Goal: Information Seeking & Learning: Find specific fact

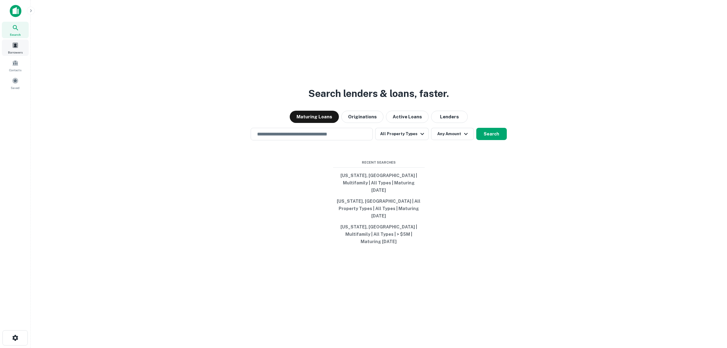
click at [17, 49] on div "Borrowers" at bounding box center [15, 47] width 27 height 16
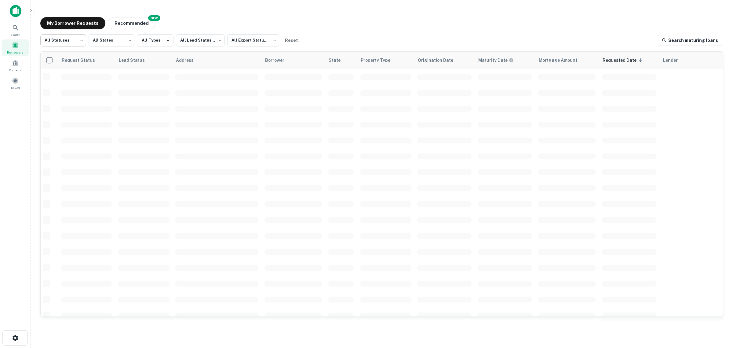
click at [71, 44] on body "Search Borrowers Contacts Saved My Borrower Requests NEW Recommended All Status…" at bounding box center [366, 174] width 733 height 348
click at [99, 38] on div at bounding box center [366, 174] width 733 height 348
click at [100, 40] on body "Search Borrowers Contacts Saved My Borrower Requests NEW Recommended All Status…" at bounding box center [366, 174] width 733 height 348
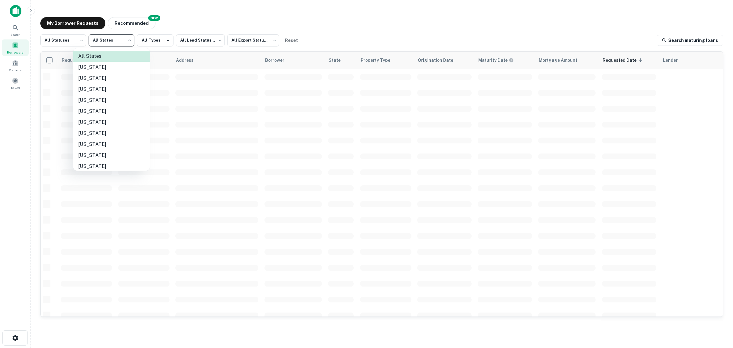
click at [94, 131] on li "[US_STATE]" at bounding box center [111, 133] width 76 height 11
type input "**"
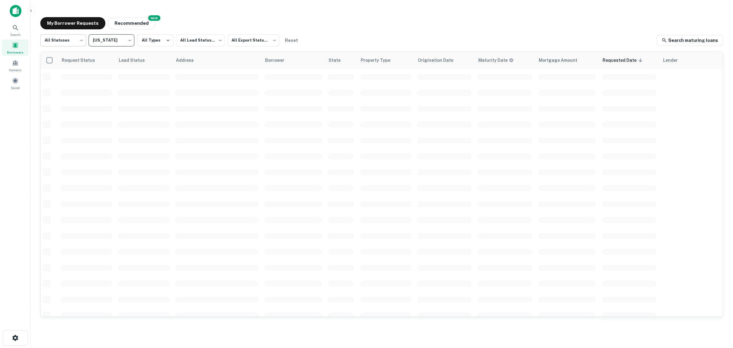
click at [74, 43] on body "Search Borrowers Contacts Saved My Borrower Requests NEW Recommended All Status…" at bounding box center [366, 174] width 733 height 348
click at [64, 79] on li "Fulfilled" at bounding box center [63, 78] width 46 height 11
type input "*********"
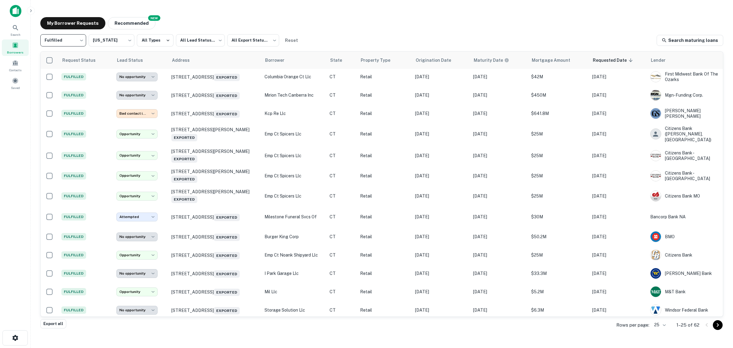
scroll to position [245, 0]
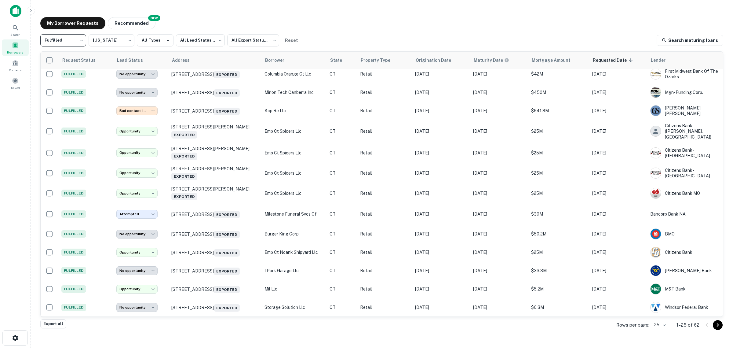
click at [668, 324] on div "Rows per page: 25 ** 1–25 of 62" at bounding box center [666, 324] width 114 height 16
click at [664, 324] on body "**********" at bounding box center [366, 174] width 733 height 348
click at [662, 290] on li "50" at bounding box center [660, 290] width 21 height 11
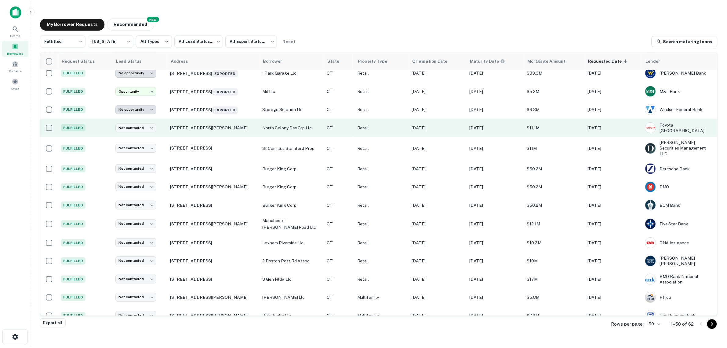
scroll to position [436, 0]
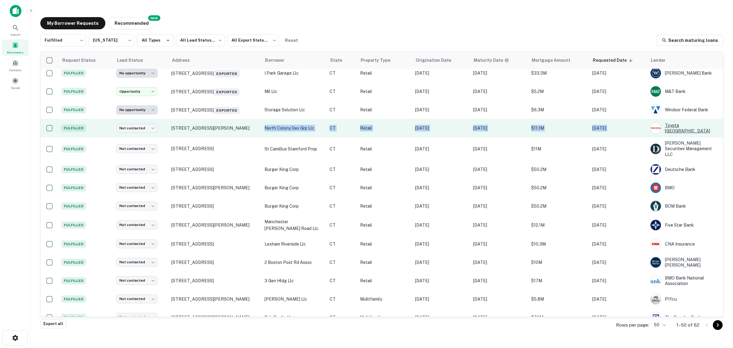
drag, startPoint x: 243, startPoint y: 132, endPoint x: 692, endPoint y: 138, distance: 448.8
click at [692, 137] on tr "Fulfilled Not contacted **** ​ [STREET_ADDRESS][GEOGRAPHIC_DATA][PERSON_NAME] d…" at bounding box center [382, 128] width 682 height 18
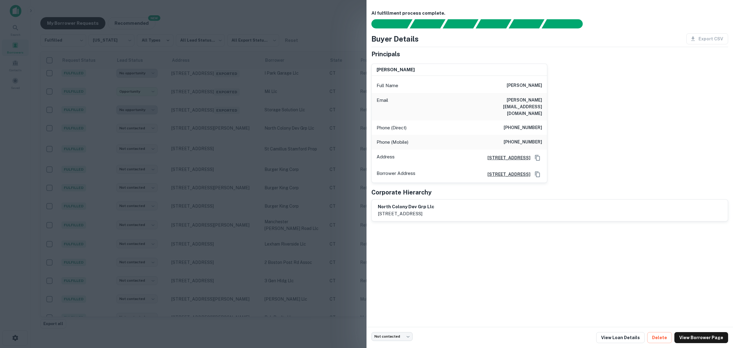
click at [616, 92] on div "[PERSON_NAME] Full Name [PERSON_NAME] Email [PERSON_NAME][EMAIL_ADDRESS][DOMAIN…" at bounding box center [548, 121] width 362 height 124
click at [40, 140] on div at bounding box center [366, 174] width 733 height 348
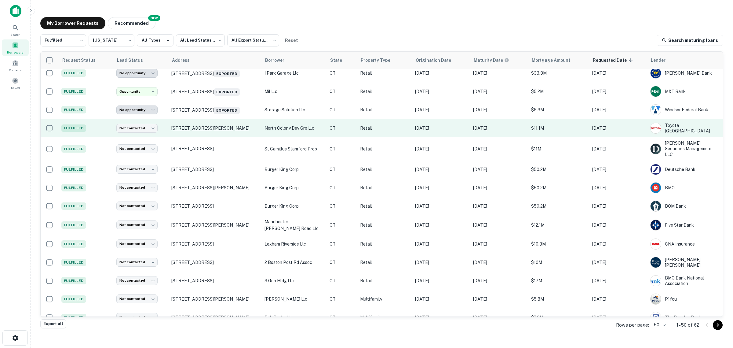
click at [207, 131] on p "[STREET_ADDRESS][PERSON_NAME]" at bounding box center [214, 127] width 87 height 5
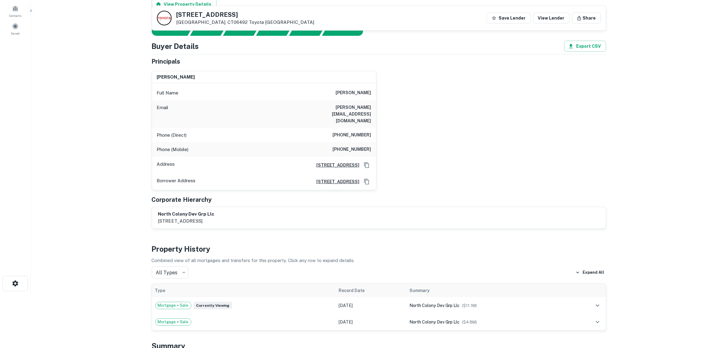
scroll to position [38, 0]
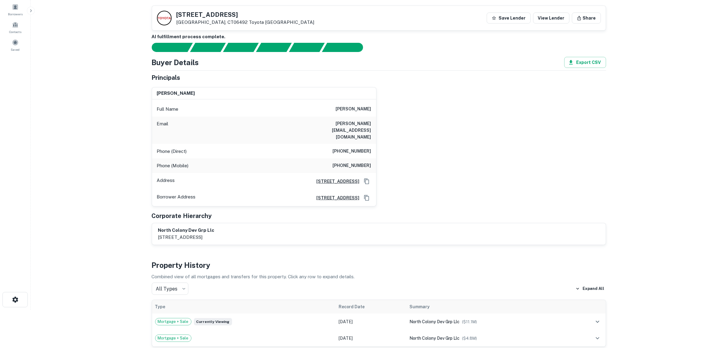
click at [584, 39] on h6 "AI fulfillment process complete." at bounding box center [379, 36] width 455 height 7
click at [60, 192] on main "Back to borrower requests [STREET_ADDRESS][PERSON_NAME] Save Lender View Lender…" at bounding box center [379, 136] width 697 height 348
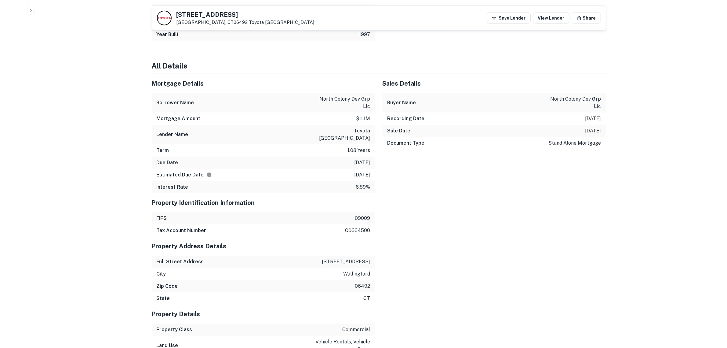
scroll to position [573, 0]
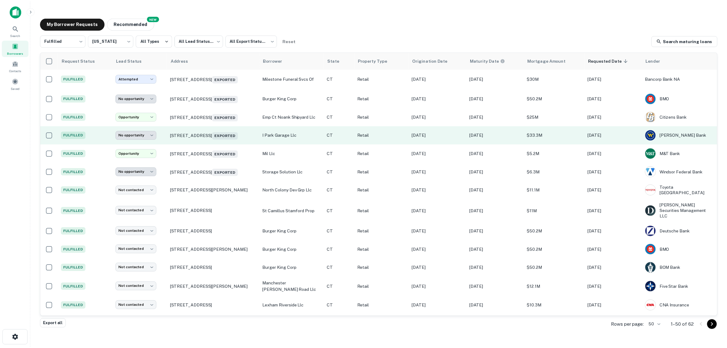
scroll to position [379, 0]
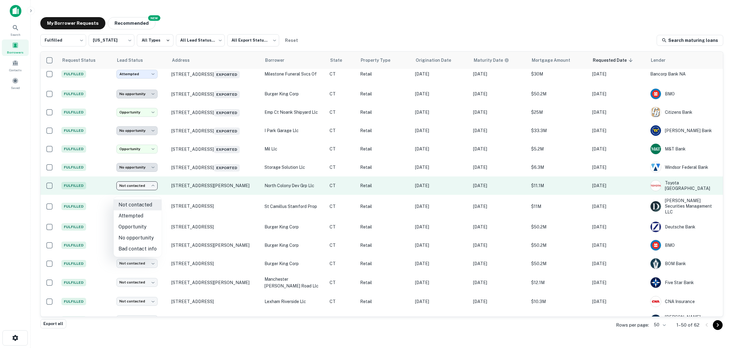
click at [137, 194] on body "**********" at bounding box center [366, 174] width 733 height 348
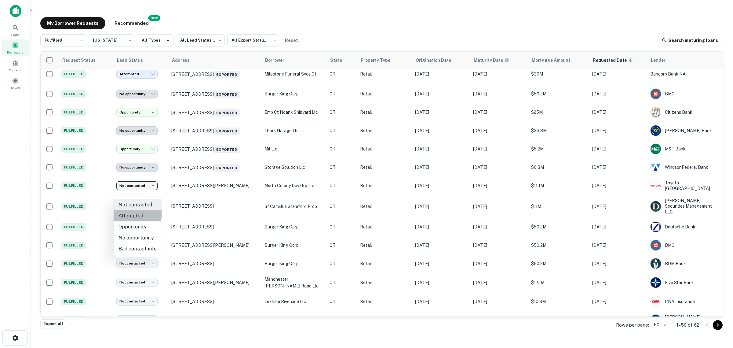
click at [136, 213] on li "Attempted" at bounding box center [138, 215] width 48 height 11
type input "*********"
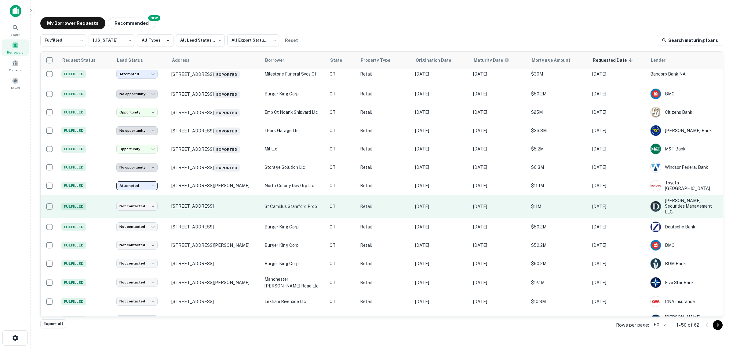
click at [192, 209] on p "[STREET_ADDRESS]" at bounding box center [214, 205] width 87 height 5
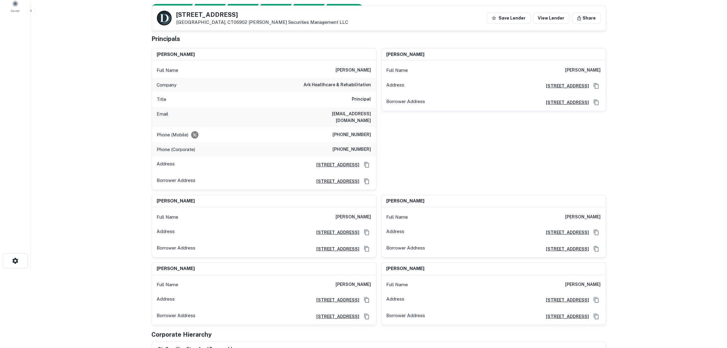
scroll to position [76, 0]
drag, startPoint x: 347, startPoint y: 71, endPoint x: 360, endPoint y: 71, distance: 13.7
click at [360, 71] on div "Full Name [PERSON_NAME]" at bounding box center [264, 71] width 224 height 15
click at [104, 127] on main "Back to borrower requests [STREET_ADDRESS] [PERSON_NAME] Securities Management …" at bounding box center [379, 98] width 697 height 348
drag, startPoint x: 327, startPoint y: 118, endPoint x: 371, endPoint y: 116, distance: 44.3
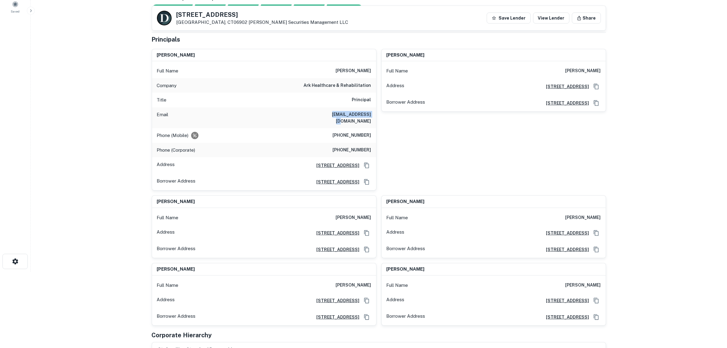
click at [371, 116] on div "Email [EMAIL_ADDRESS][DOMAIN_NAME]" at bounding box center [264, 117] width 224 height 21
copy h6 "[EMAIL_ADDRESS][DOMAIN_NAME]"
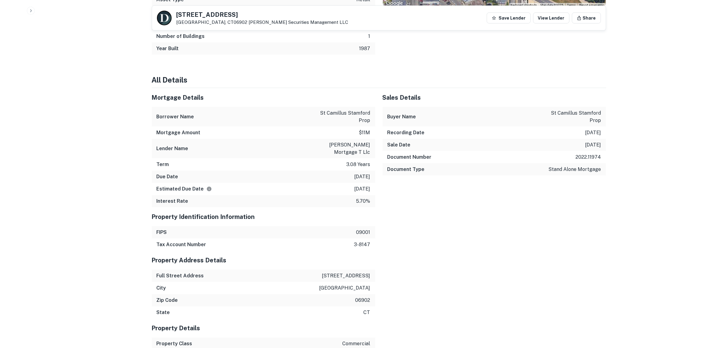
scroll to position [726, 0]
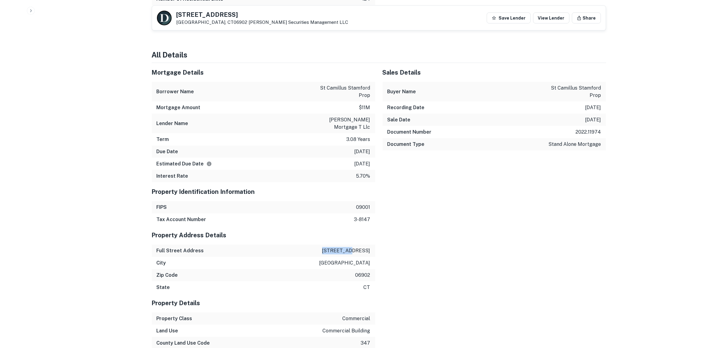
drag, startPoint x: 343, startPoint y: 237, endPoint x: 376, endPoint y: 237, distance: 33.0
copy p "[STREET_ADDRESS]"
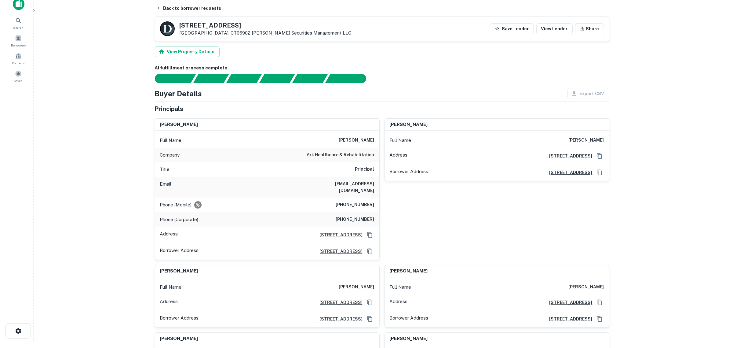
scroll to position [0, 0]
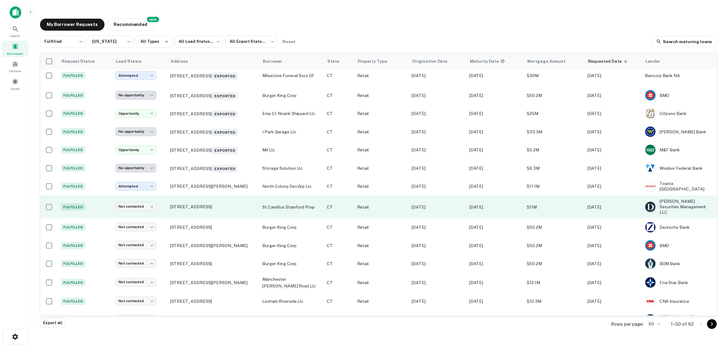
scroll to position [379, 0]
click at [153, 211] on body "**********" at bounding box center [366, 174] width 733 height 348
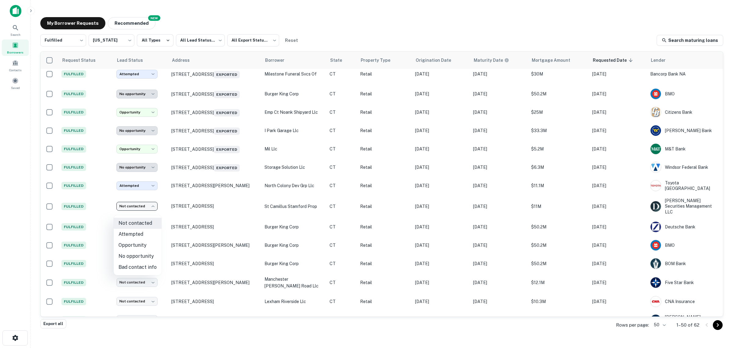
click at [140, 232] on li "Attempted" at bounding box center [138, 234] width 48 height 11
type input "*********"
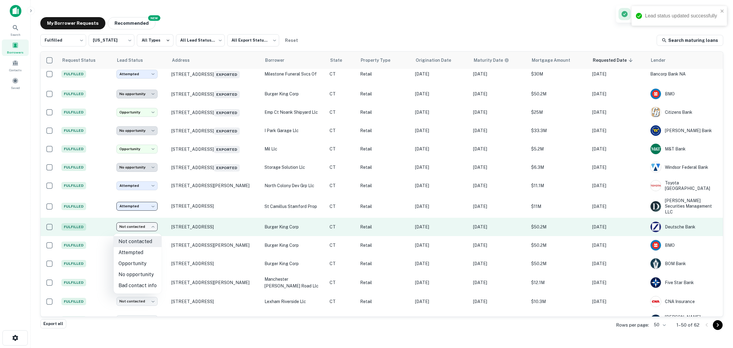
click at [150, 229] on body "**********" at bounding box center [366, 174] width 733 height 348
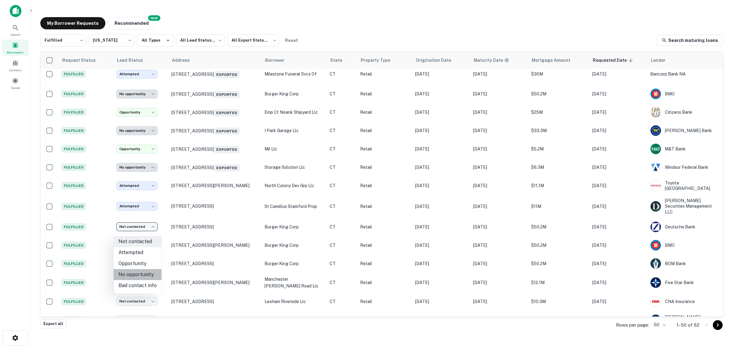
click at [144, 274] on li "No opportunity" at bounding box center [138, 274] width 48 height 11
type input "**********"
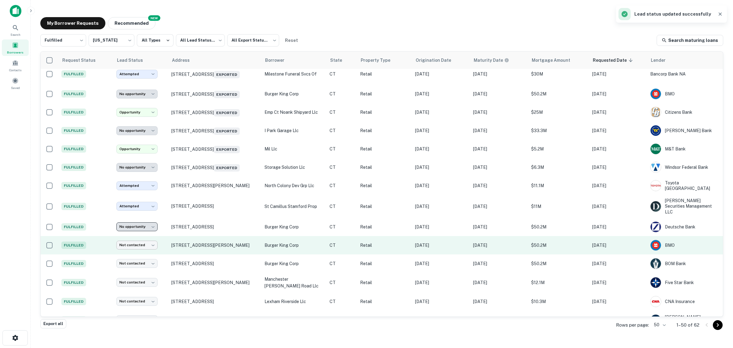
click at [156, 247] on body "**********" at bounding box center [366, 174] width 733 height 348
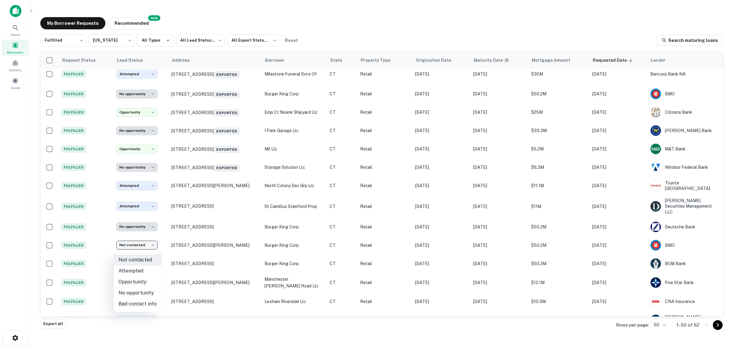
click at [141, 290] on li "No opportunity" at bounding box center [138, 292] width 48 height 11
type input "**********"
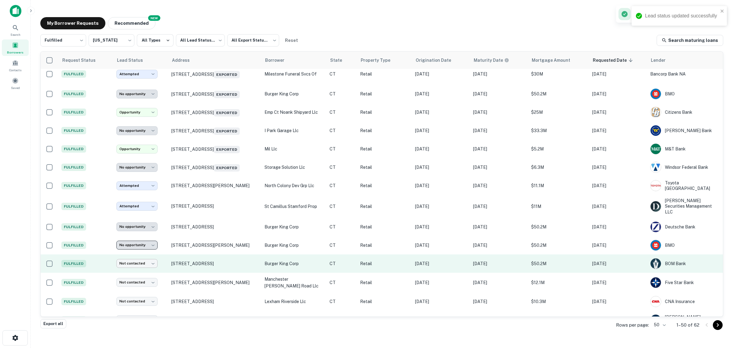
click at [141, 266] on body "**********" at bounding box center [366, 174] width 733 height 348
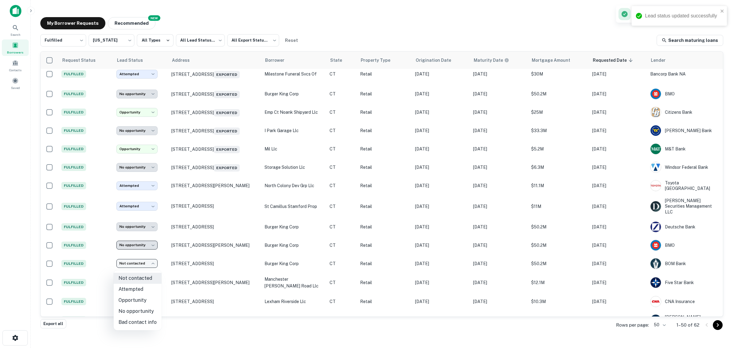
click at [134, 310] on li "No opportunity" at bounding box center [138, 310] width 48 height 11
type input "**********"
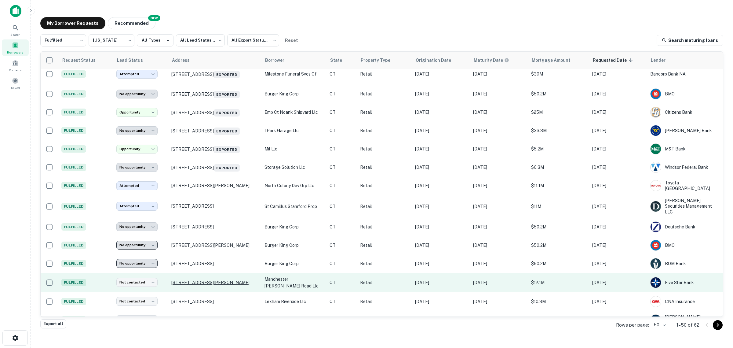
click at [196, 285] on p "[STREET_ADDRESS][PERSON_NAME]" at bounding box center [214, 282] width 87 height 5
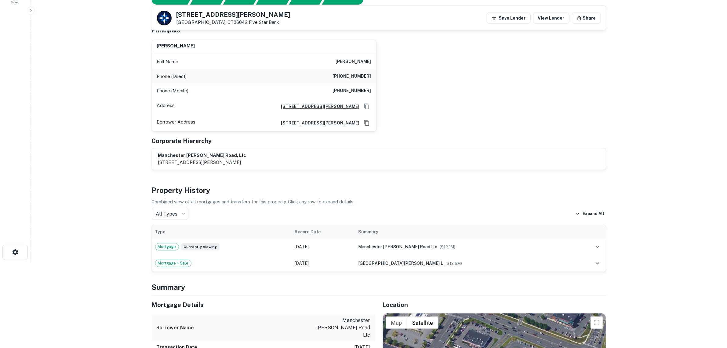
scroll to position [76, 0]
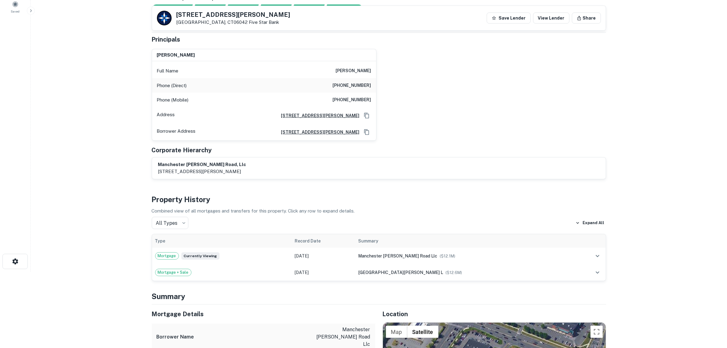
drag, startPoint x: 335, startPoint y: 71, endPoint x: 374, endPoint y: 71, distance: 39.7
click at [374, 71] on div "Full Name [PERSON_NAME]" at bounding box center [264, 71] width 224 height 15
copy h6 "[PERSON_NAME]"
click at [95, 209] on main "Back to borrower [STREET_ADDRESS][PERSON_NAME] Five Star Bank Save Lender View …" at bounding box center [379, 98] width 697 height 348
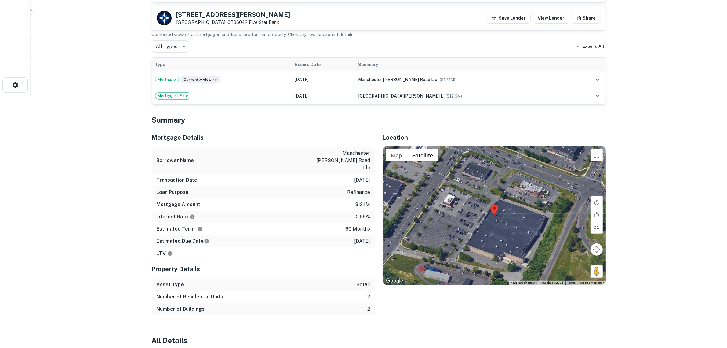
scroll to position [267, 0]
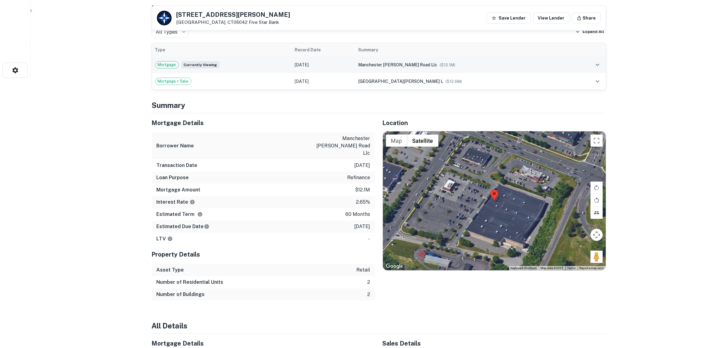
click at [167, 64] on span "Mortgage" at bounding box center [166, 65] width 23 height 6
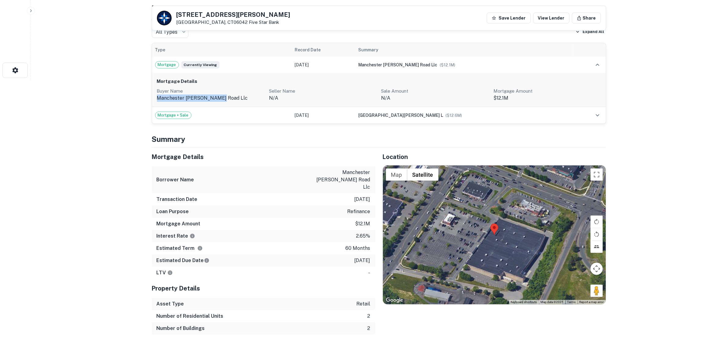
drag, startPoint x: 233, startPoint y: 98, endPoint x: 156, endPoint y: 101, distance: 77.4
click at [156, 101] on div "Mortgage Details Buyer Name [GEOGRAPHIC_DATA] [PERSON_NAME] road llc Seller Nam…" at bounding box center [379, 90] width 454 height 34
copy p "manchester [PERSON_NAME] road llc"
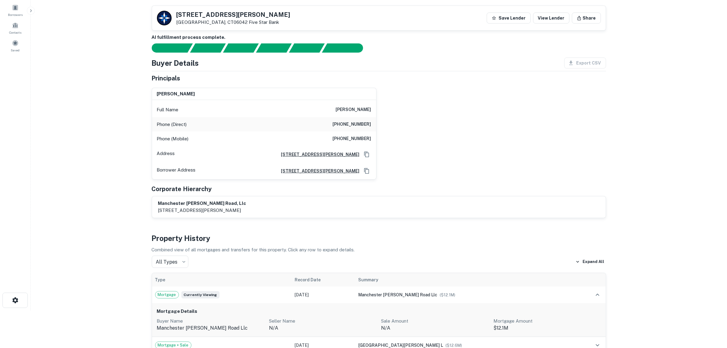
scroll to position [0, 0]
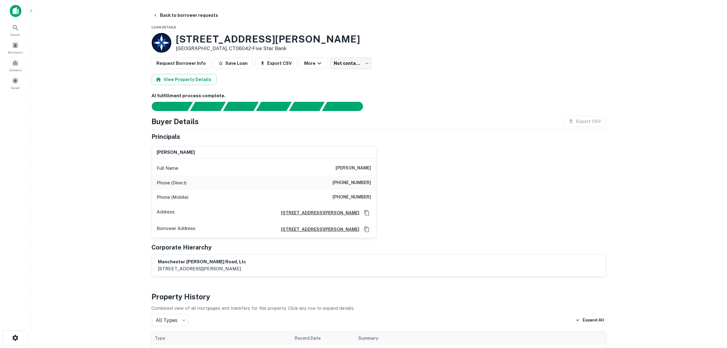
click at [82, 159] on main "Back to borrower requests Loan Details [STREET_ADDRESS][PERSON_NAME] • Five Sta…" at bounding box center [379, 174] width 697 height 348
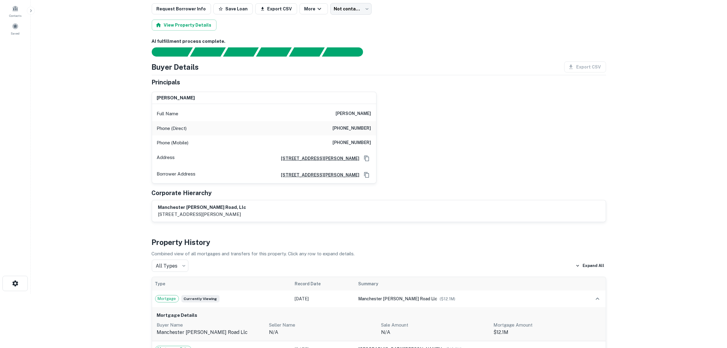
scroll to position [76, 0]
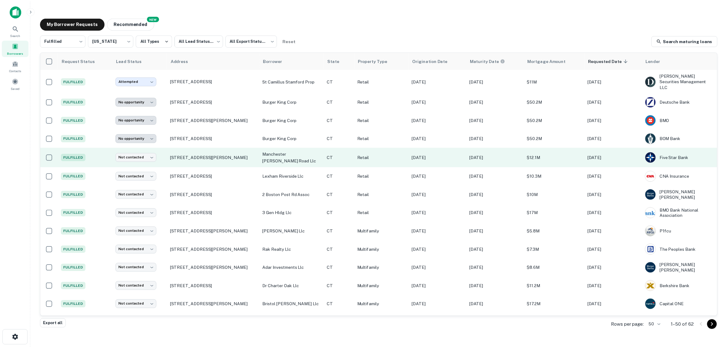
scroll to position [493, 0]
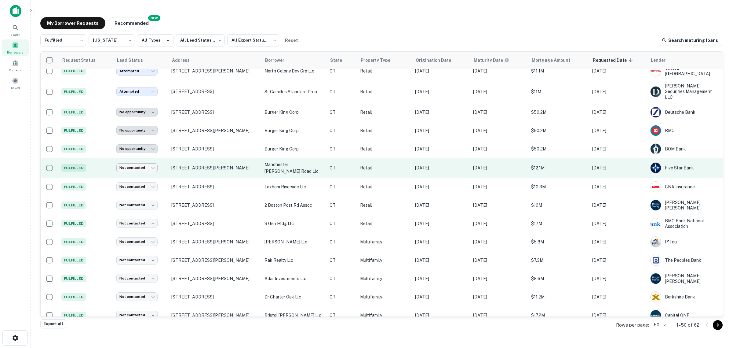
click at [149, 170] on body "**********" at bounding box center [366, 174] width 733 height 348
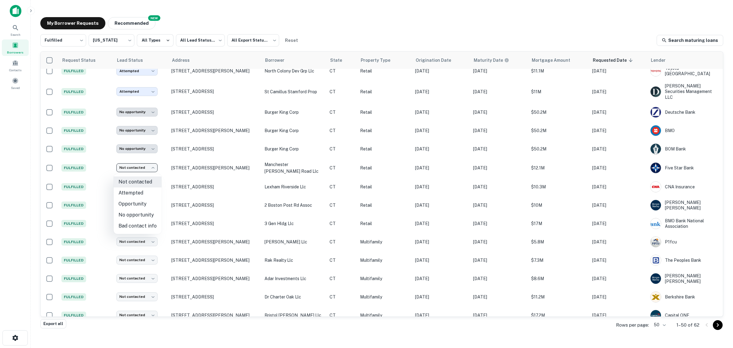
click at [141, 225] on li "Bad contact info" at bounding box center [138, 225] width 48 height 11
type input "**********"
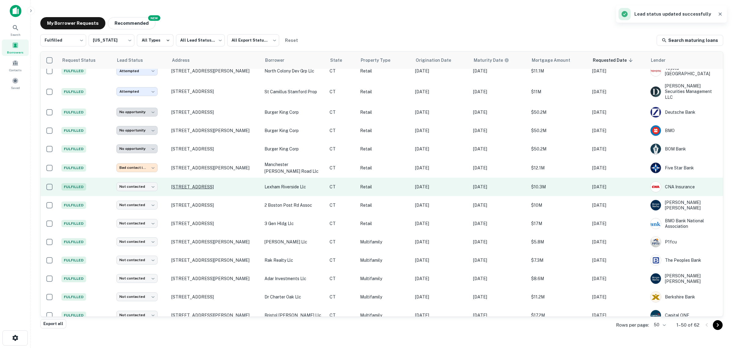
click at [183, 185] on p "[STREET_ADDRESS]" at bounding box center [214, 186] width 87 height 5
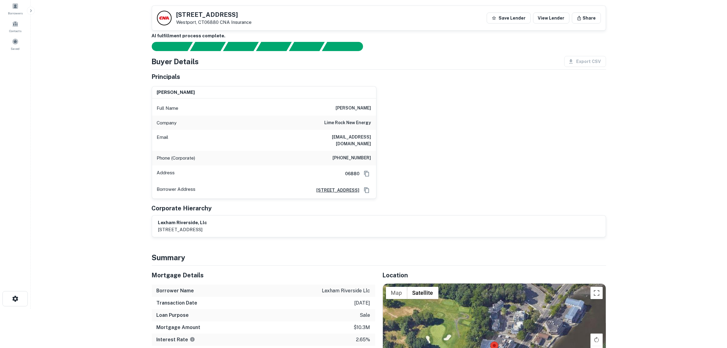
scroll to position [38, 0]
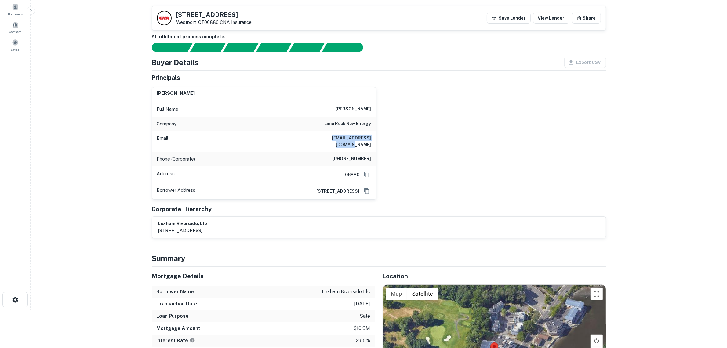
drag, startPoint x: 318, startPoint y: 138, endPoint x: 379, endPoint y: 136, distance: 61.1
click at [379, 137] on div "[PERSON_NAME] Full Name [PERSON_NAME] Company lime rock new energy Email [EMAIL…" at bounding box center [376, 140] width 459 height 117
copy h6 "[EMAIL_ADDRESS][DOMAIN_NAME]"
drag, startPoint x: 236, startPoint y: 13, endPoint x: 177, endPoint y: 8, distance: 59.7
click at [177, 8] on div "[STREET_ADDRESS] CNA Insurance Save Lender View Lender Share" at bounding box center [379, 18] width 454 height 24
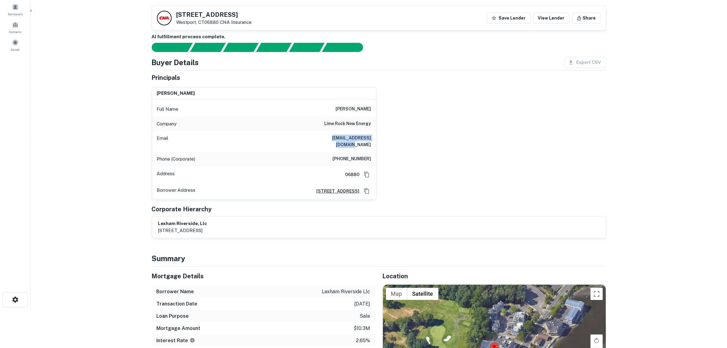
copy h5 "[STREET_ADDRESS]"
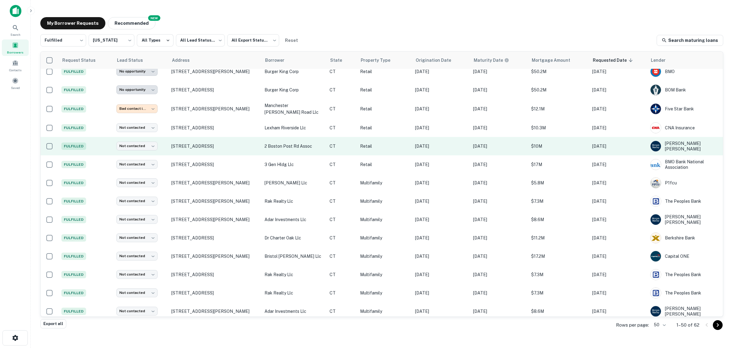
scroll to position [532, 0]
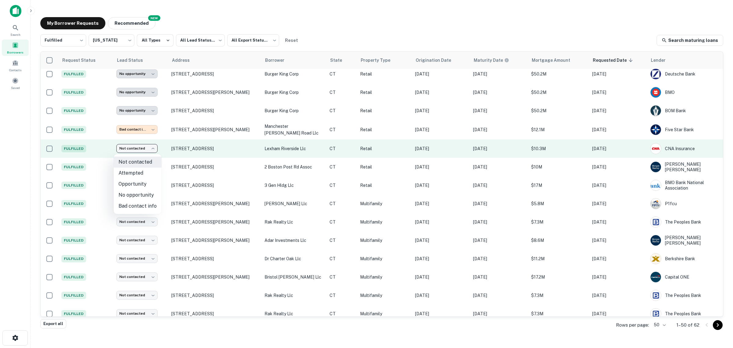
click at [146, 148] on body "**********" at bounding box center [366, 174] width 733 height 348
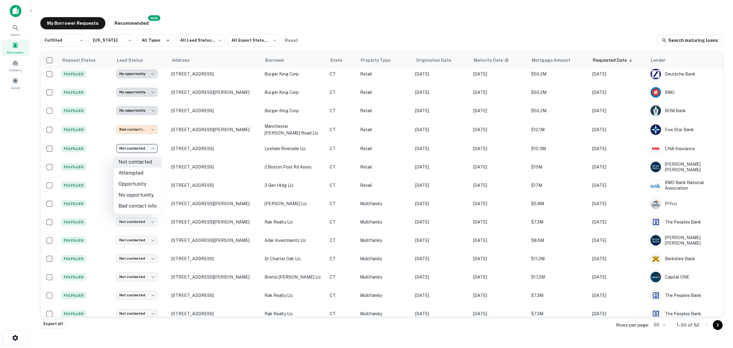
click at [139, 173] on li "Attempted" at bounding box center [138, 172] width 48 height 11
type input "*********"
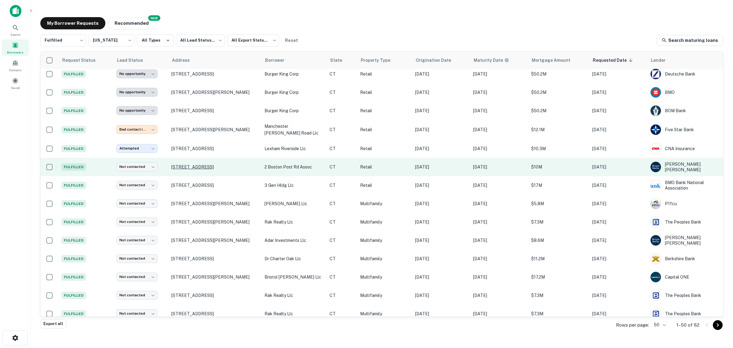
click at [190, 168] on p "[STREET_ADDRESS]" at bounding box center [214, 166] width 87 height 5
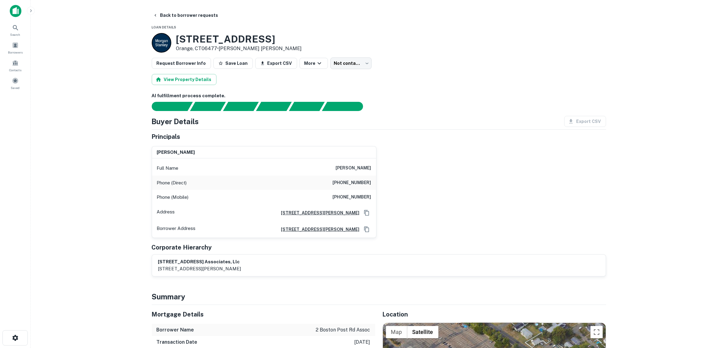
click at [97, 197] on main "Back to borrower requests Loan Details [STREET_ADDRESS] • [PERSON_NAME] [PERSON…" at bounding box center [379, 174] width 697 height 348
drag, startPoint x: 330, startPoint y: 170, endPoint x: 373, endPoint y: 172, distance: 43.1
click at [373, 172] on div "Full Name [PERSON_NAME]" at bounding box center [264, 168] width 224 height 15
copy h6 "[PERSON_NAME]"
click at [126, 170] on main "Back to borrower requests Loan Details [STREET_ADDRESS] • [PERSON_NAME] [PERSON…" at bounding box center [379, 174] width 697 height 348
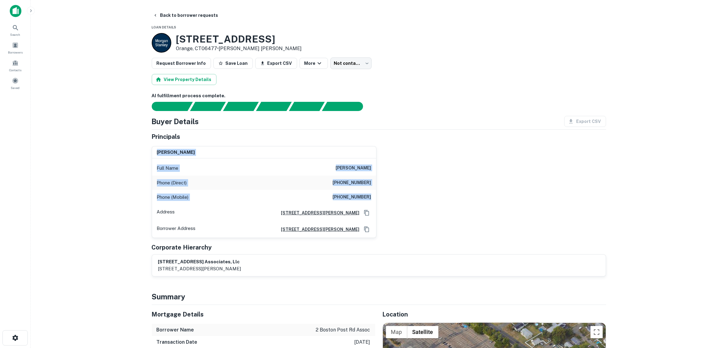
drag, startPoint x: 157, startPoint y: 152, endPoint x: 373, endPoint y: 197, distance: 221.3
click at [373, 197] on div "[PERSON_NAME] Full Name [PERSON_NAME] Phone (Direct) [PHONE_NUMBER] Phone (Mobi…" at bounding box center [264, 191] width 224 height 91
copy div "[PERSON_NAME] Full Name [PERSON_NAME] Phone (Direct) [PHONE_NUMBER] Phone (Mobi…"
drag, startPoint x: 68, startPoint y: 244, endPoint x: 76, endPoint y: 239, distance: 9.7
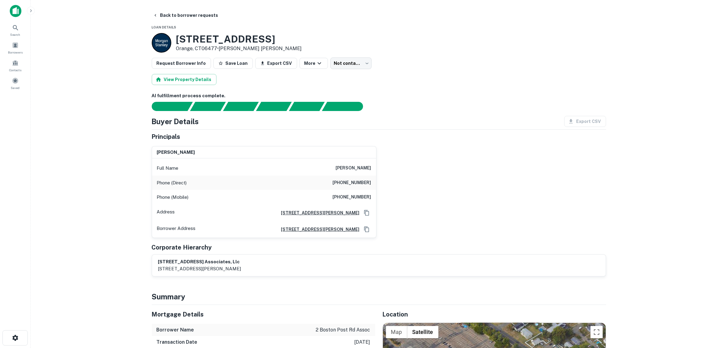
click at [68, 244] on main "Back to borrower requests Loan Details [STREET_ADDRESS] • [PERSON_NAME] [PERSON…" at bounding box center [379, 174] width 697 height 348
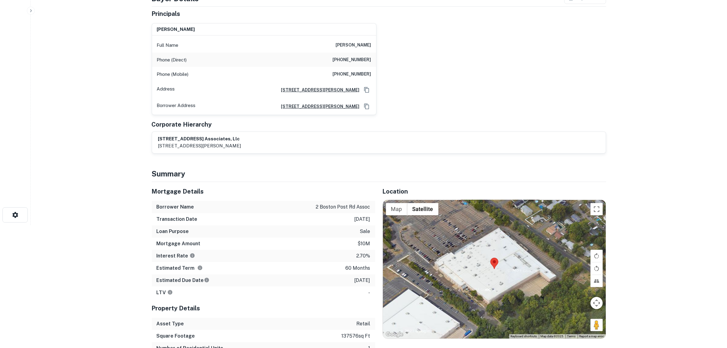
scroll to position [153, 0]
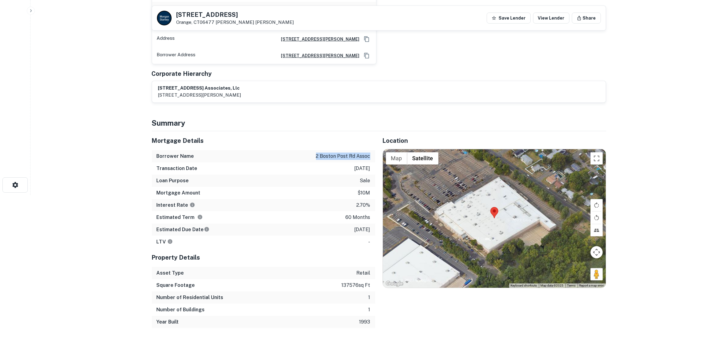
drag, startPoint x: 313, startPoint y: 154, endPoint x: 371, endPoint y: 158, distance: 58.4
click at [371, 158] on div "Borrower Name 2 boston post rd assoc" at bounding box center [264, 156] width 224 height 12
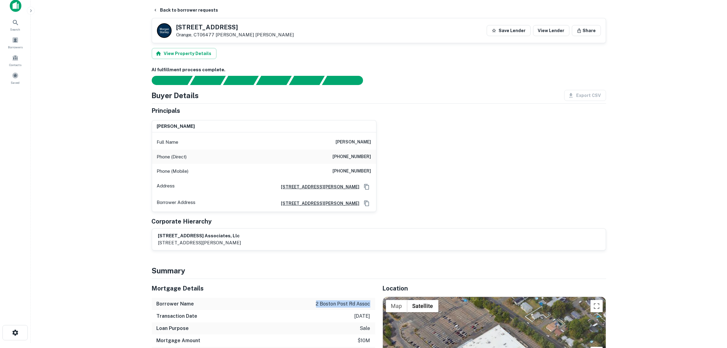
scroll to position [0, 0]
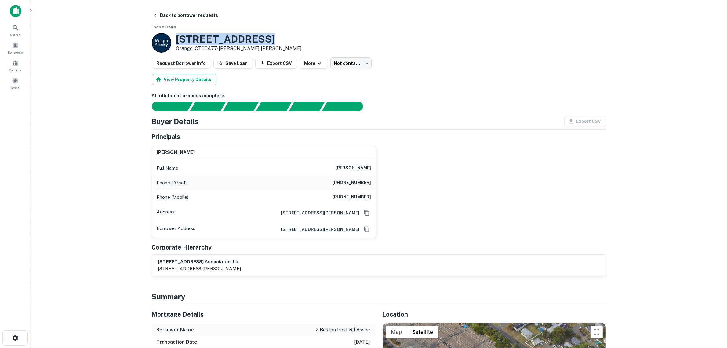
drag, startPoint x: 177, startPoint y: 36, endPoint x: 257, endPoint y: 38, distance: 80.7
click at [257, 38] on div "[STREET_ADDRESS] • [PERSON_NAME] [PERSON_NAME]" at bounding box center [379, 43] width 455 height 20
copy h3 "[STREET_ADDRESS]"
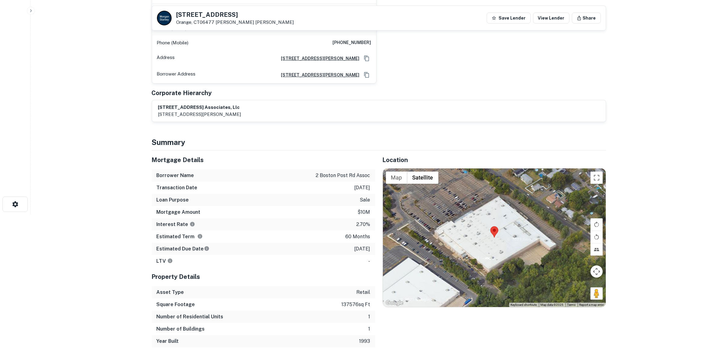
scroll to position [115, 0]
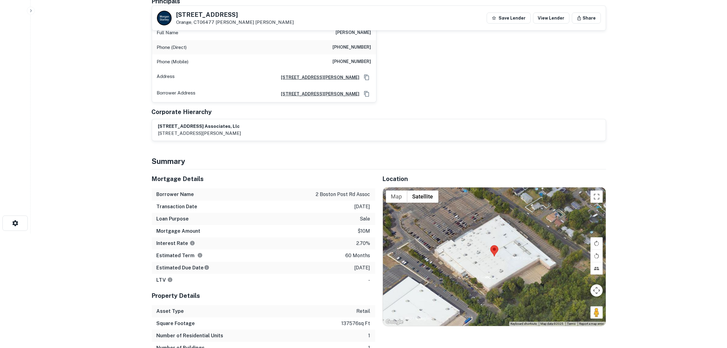
drag, startPoint x: 90, startPoint y: 46, endPoint x: 46, endPoint y: 0, distance: 63.7
click at [90, 46] on main "Back to borrower [STREET_ADDRESS] [PERSON_NAME] [PERSON_NAME] Save Lender View …" at bounding box center [379, 59] width 697 height 348
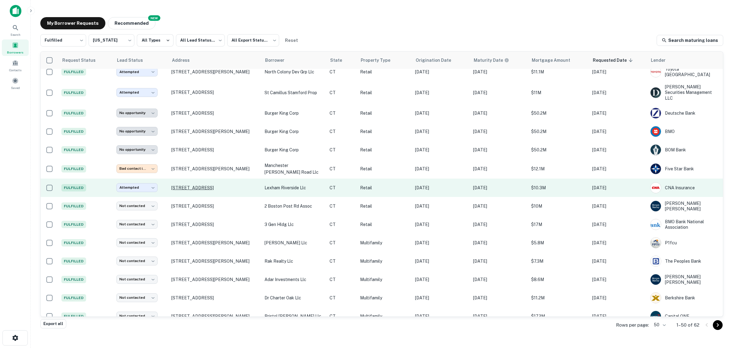
scroll to position [493, 0]
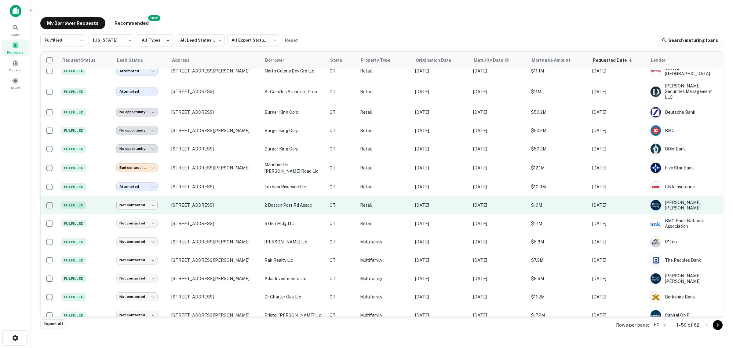
click at [147, 205] on body "**********" at bounding box center [366, 174] width 733 height 348
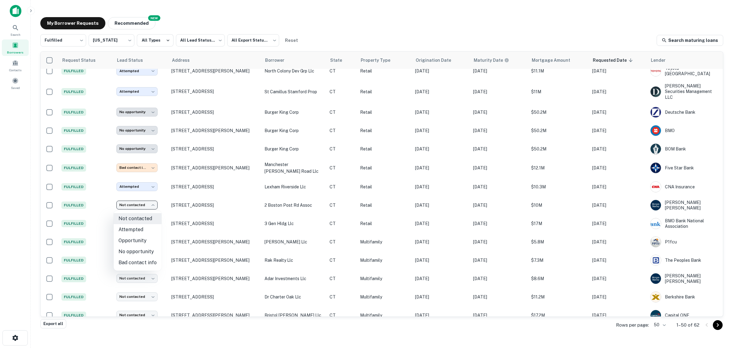
click at [145, 229] on li "Attempted" at bounding box center [138, 229] width 48 height 11
type input "*********"
